Goal: Task Accomplishment & Management: Manage account settings

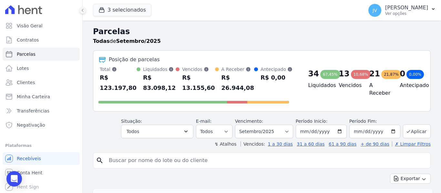
select select
click at [139, 8] on button "3 selecionados" at bounding box center [122, 10] width 58 height 12
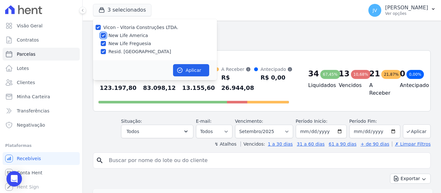
click at [103, 35] on input "New Life America" at bounding box center [103, 35] width 5 height 5
checkbox input "false"
click at [103, 42] on input "New Life Freguesia" at bounding box center [103, 43] width 5 height 5
checkbox input "false"
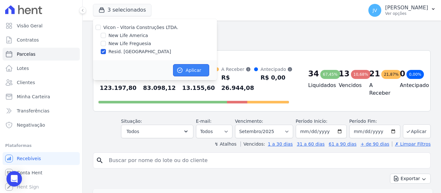
click at [182, 66] on button "Aplicar" at bounding box center [191, 70] width 36 height 12
select select
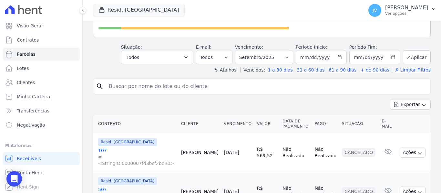
scroll to position [65, 0]
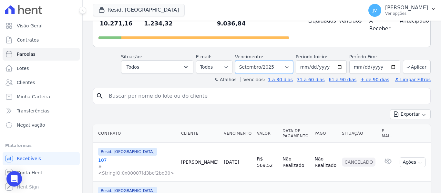
click at [266, 60] on select "Filtrar por período ──────── Todos os meses Janeiro/2024 Fevereiro/2024 Março/2…" at bounding box center [264, 67] width 58 height 14
select select "05/2025"
click at [239, 60] on select "Filtrar por período ──────── Todos os meses Janeiro/2024 Fevereiro/2024 Março/2…" at bounding box center [264, 67] width 58 height 14
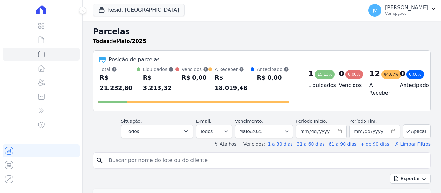
select select
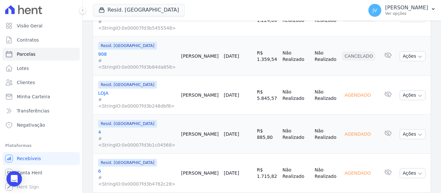
scroll to position [903, 0]
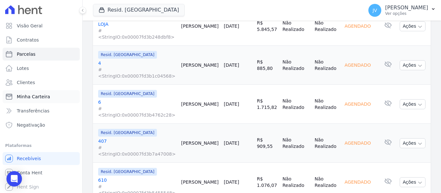
click at [34, 99] on span "Minha Carteira" at bounding box center [33, 97] width 33 height 6
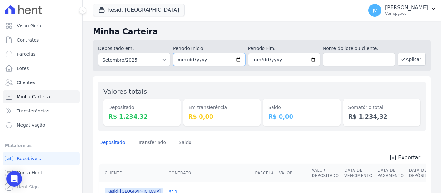
click at [186, 60] on input "2025-09-01" at bounding box center [209, 59] width 72 height 13
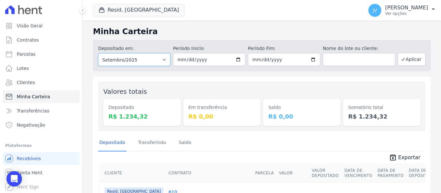
click at [161, 57] on select "Todos os meses Janeiro/2024 Fevereiro/2024 Março/2024 Abril/2024 Maio/2024 Junh…" at bounding box center [134, 59] width 72 height 13
select select "05/2025"
click at [98, 53] on select "Todos os meses Janeiro/2024 Fevereiro/2024 Março/2024 Abril/2024 Maio/2024 Junh…" at bounding box center [134, 59] width 72 height 13
click at [400, 56] on button "Aplicar" at bounding box center [411, 59] width 28 height 13
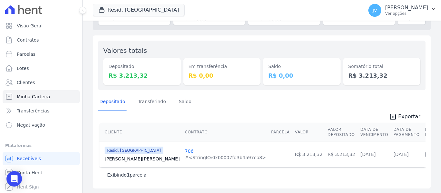
scroll to position [42, 0]
drag, startPoint x: 142, startPoint y: 73, endPoint x: 117, endPoint y: 74, distance: 24.5
click at [117, 74] on dd "R$ 3.213,32" at bounding box center [141, 75] width 67 height 9
copy dd "3.213,32"
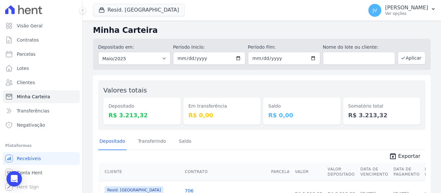
scroll to position [0, 0]
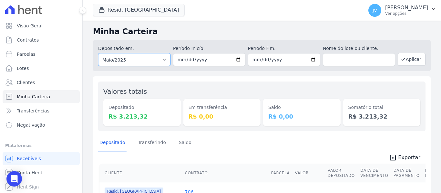
click at [139, 58] on select "Todos os meses Janeiro/2024 Fevereiro/2024 Março/2024 Abril/2024 Maio/2024 Junh…" at bounding box center [134, 59] width 72 height 13
select select "07/2024"
click at [98, 53] on select "Todos os meses Janeiro/2024 Fevereiro/2024 Março/2024 Abril/2024 Maio/2024 Junh…" at bounding box center [134, 59] width 72 height 13
click at [404, 63] on button "Aplicar" at bounding box center [411, 59] width 28 height 13
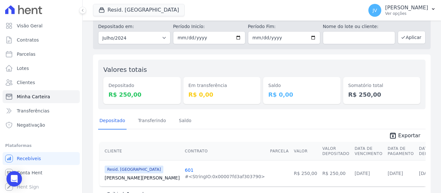
scroll to position [9, 0]
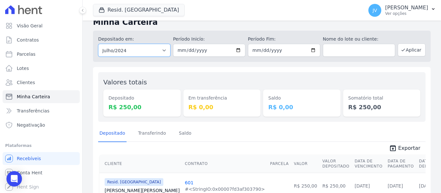
click at [147, 51] on select "Todos os meses Janeiro/2024 Fevereiro/2024 Março/2024 Abril/2024 Maio/2024 Junh…" at bounding box center [134, 50] width 72 height 13
select select "06/2024"
click at [98, 44] on select "Todos os meses Janeiro/2024 Fevereiro/2024 Março/2024 Abril/2024 Maio/2024 Junh…" at bounding box center [134, 50] width 72 height 13
click at [412, 49] on button "Aplicar" at bounding box center [411, 50] width 28 height 13
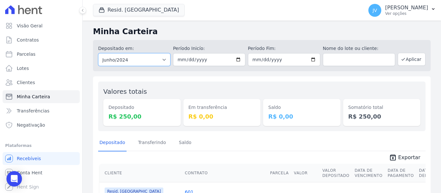
click at [153, 62] on select "Todos os meses Janeiro/2024 Fevereiro/2024 Março/2024 Abril/2024 Maio/2024 Junh…" at bounding box center [134, 59] width 72 height 13
select select "08/2024"
click at [98, 53] on select "Todos os meses Janeiro/2024 Fevereiro/2024 Março/2024 Abril/2024 Maio/2024 Junh…" at bounding box center [134, 59] width 72 height 13
click at [399, 62] on button "Aplicar" at bounding box center [411, 59] width 28 height 13
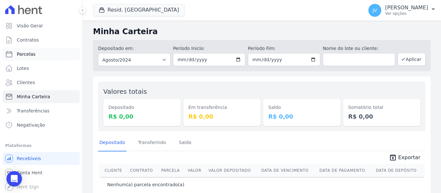
click at [30, 53] on span "Parcelas" at bounding box center [26, 54] width 19 height 6
select select
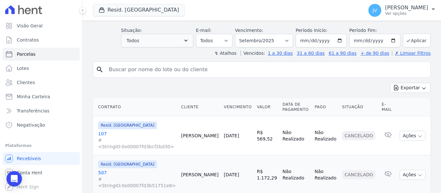
scroll to position [32, 0]
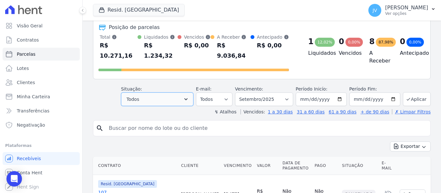
click at [178, 93] on button "Todos" at bounding box center [157, 100] width 72 height 14
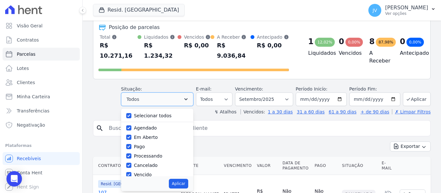
click at [178, 93] on button "Todos" at bounding box center [157, 100] width 72 height 14
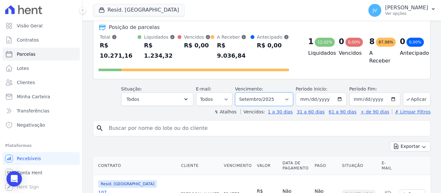
click at [259, 93] on select "Filtrar por período ──────── Todos os meses Janeiro/2024 Fevereiro/2024 Março/2…" at bounding box center [264, 100] width 58 height 14
select select "08/2025"
click at [239, 93] on select "Filtrar por período ──────── Todos os meses Janeiro/2024 Fevereiro/2024 Março/2…" at bounding box center [264, 100] width 58 height 14
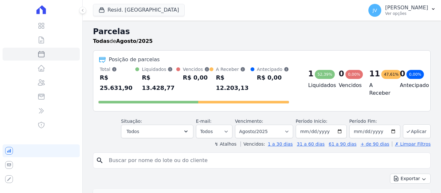
select select
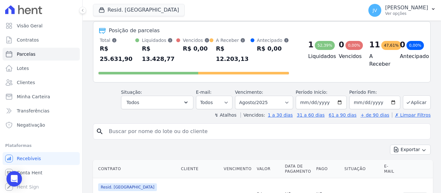
scroll to position [27, 0]
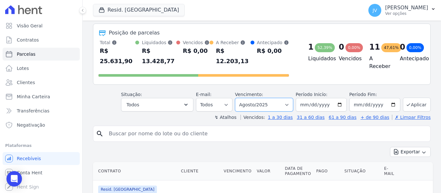
click at [254, 98] on select "Filtrar por período ──────── Todos os meses Janeiro/2024 Fevereiro/2024 Março/2…" at bounding box center [264, 105] width 58 height 14
select select "07/2025"
click at [239, 98] on select "Filtrar por período ──────── Todos os meses Janeiro/2024 Fevereiro/2024 Março/2…" at bounding box center [264, 105] width 58 height 14
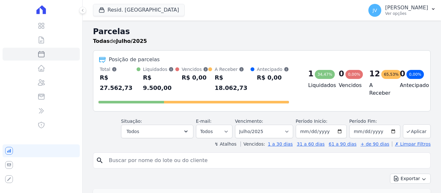
select select
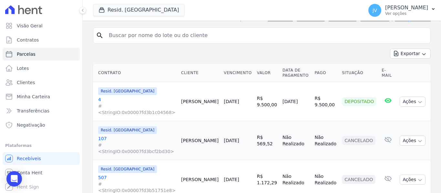
scroll to position [65, 0]
